Goal: Information Seeking & Learning: Learn about a topic

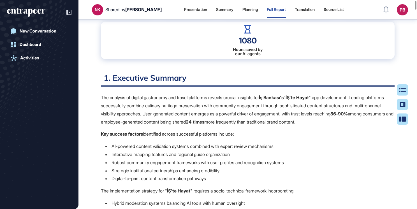
scroll to position [142, 0]
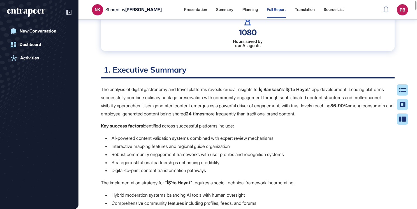
drag, startPoint x: 103, startPoint y: 72, endPoint x: 357, endPoint y: 109, distance: 256.5
drag, startPoint x: 357, startPoint y: 109, endPoint x: 328, endPoint y: 105, distance: 28.9
copy div "1. Executive Summary The analysis of digital gastronomy and travel platforms re…"
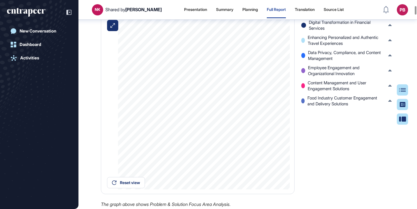
scroll to position [1152, 0]
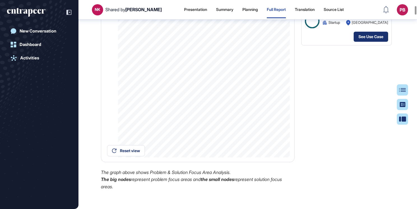
click at [364, 42] on link "See Use Case" at bounding box center [371, 37] width 35 height 10
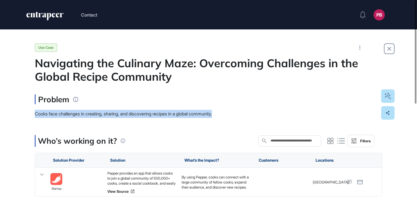
drag, startPoint x: 231, startPoint y: 114, endPoint x: 23, endPoint y: 113, distance: 208.1
drag, startPoint x: 23, startPoint y: 113, endPoint x: 35, endPoint y: 116, distance: 12.7
copy span "Cooks face challenges in creating, sharing, and discovering recipes in a global…"
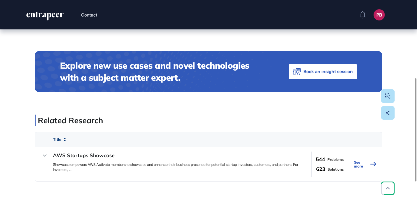
scroll to position [28, 0]
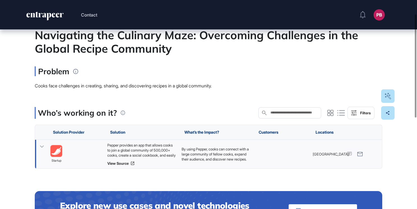
click at [41, 146] on icon at bounding box center [42, 147] width 4 height 2
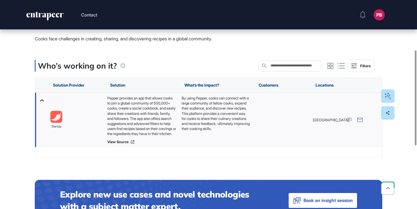
scroll to position [112, 0]
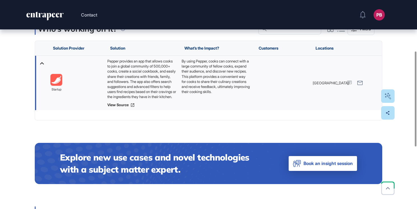
click at [351, 164] on span "Book an insight session" at bounding box center [328, 164] width 49 height 8
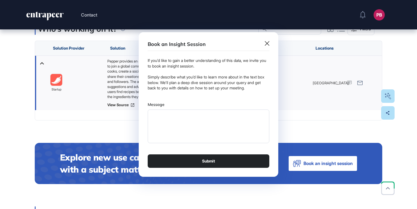
click at [274, 44] on div "Book an Insight Session If you’d like to gain a better understanding of this da…" at bounding box center [209, 104] width 140 height 145
click at [272, 43] on div "Book an Insight Session If you’d like to gain a better understanding of this da…" at bounding box center [209, 104] width 140 height 145
click at [269, 43] on icon at bounding box center [267, 43] width 4 height 4
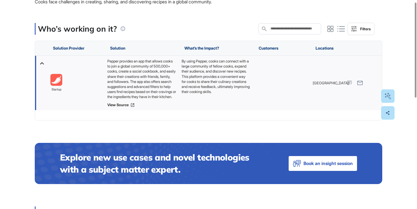
scroll to position [0, 0]
